Goal: Task Accomplishment & Management: Manage account settings

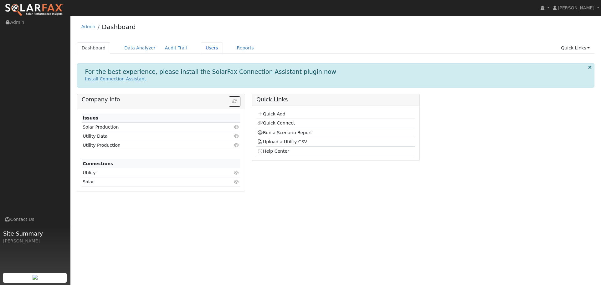
click at [204, 48] on link "Users" at bounding box center [212, 48] width 22 height 12
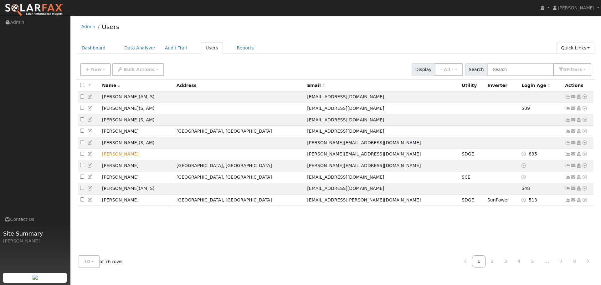
click at [577, 48] on link "Quick Links" at bounding box center [575, 48] width 38 height 12
click at [505, 43] on ul "Dashboard Data Analyzer Audit Trail Users Reports Quick Links Quick Add Quick C…" at bounding box center [336, 48] width 518 height 12
click at [565, 70] on button "0 Filter s" at bounding box center [572, 69] width 38 height 13
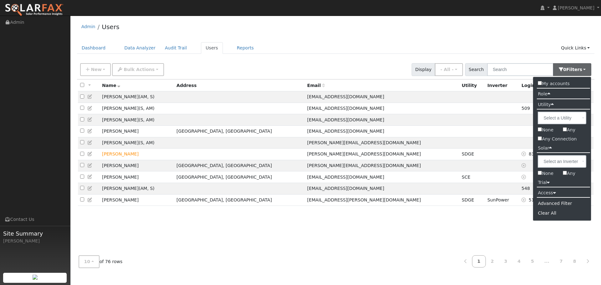
click at [565, 172] on input "Any" at bounding box center [565, 173] width 4 height 4
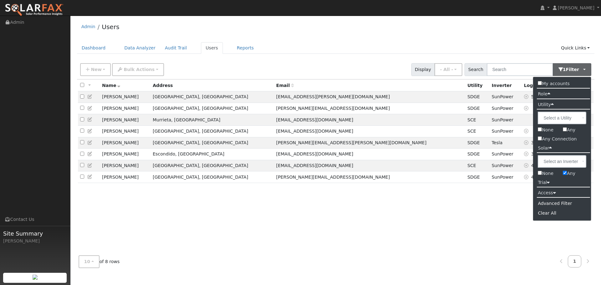
click at [468, 207] on div "All None All on page None on page Name Address Email Utility Inverter Login Age…" at bounding box center [336, 165] width 518 height 171
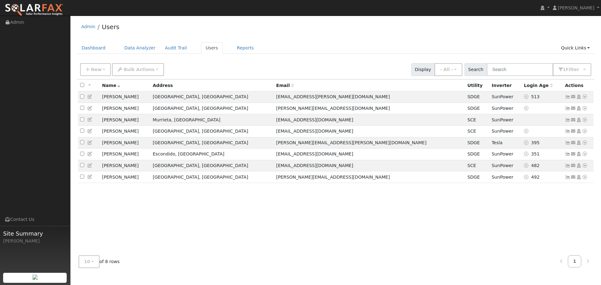
click at [573, 63] on div "New Add User Quick Add Quick Connect Quick Convert Lead Bulk Actions Send Email…" at bounding box center [336, 68] width 514 height 15
click at [572, 66] on button "1 Filter" at bounding box center [572, 69] width 39 height 13
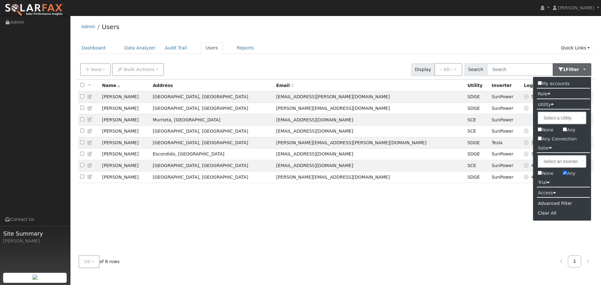
click at [569, 173] on label "Any" at bounding box center [569, 173] width 22 height 9
click at [567, 173] on input "Any" at bounding box center [565, 173] width 4 height 4
checkbox input "false"
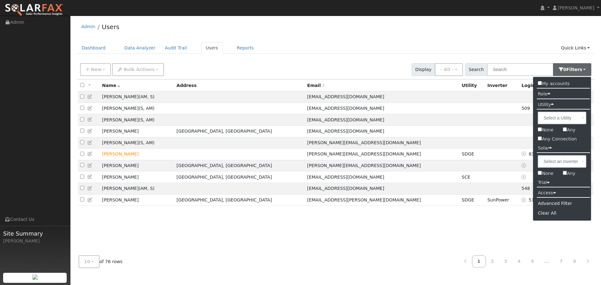
click at [408, 250] on div "All None All on page None on page Name Address Email Utility Inverter Login Age…" at bounding box center [336, 165] width 518 height 171
